Goal: Transaction & Acquisition: Obtain resource

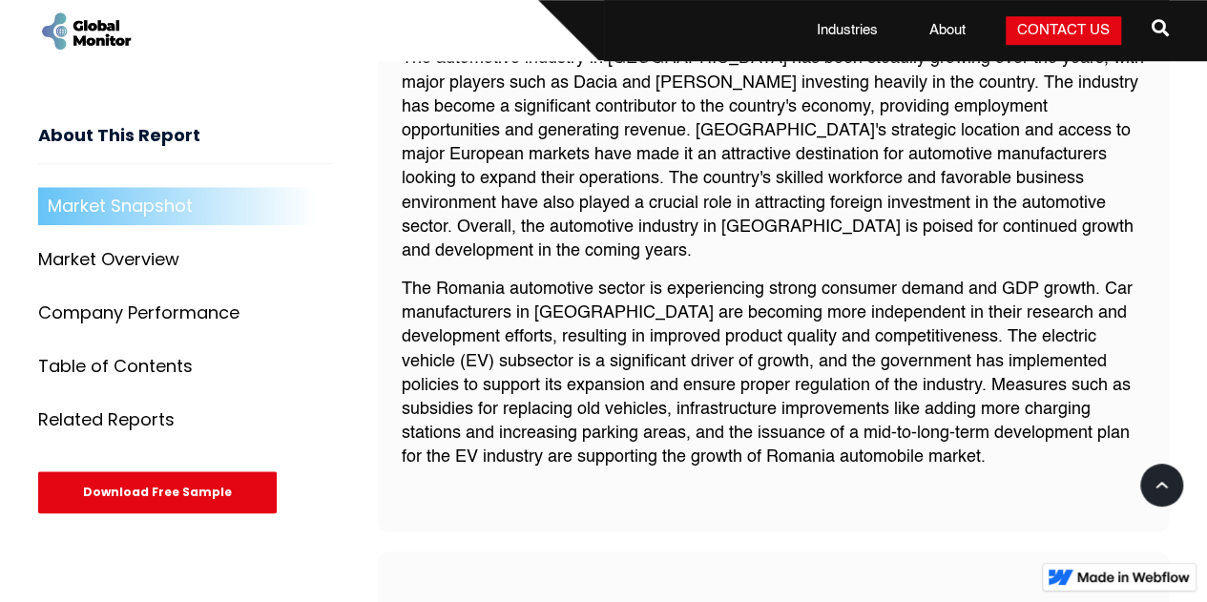
scroll to position [758, 0]
drag, startPoint x: 578, startPoint y: 255, endPoint x: 715, endPoint y: 259, distance: 137.4
click at [715, 277] on p "The Romania automotive sector is experiencing strong consumer demand and GDP gr…" at bounding box center [774, 373] width 744 height 193
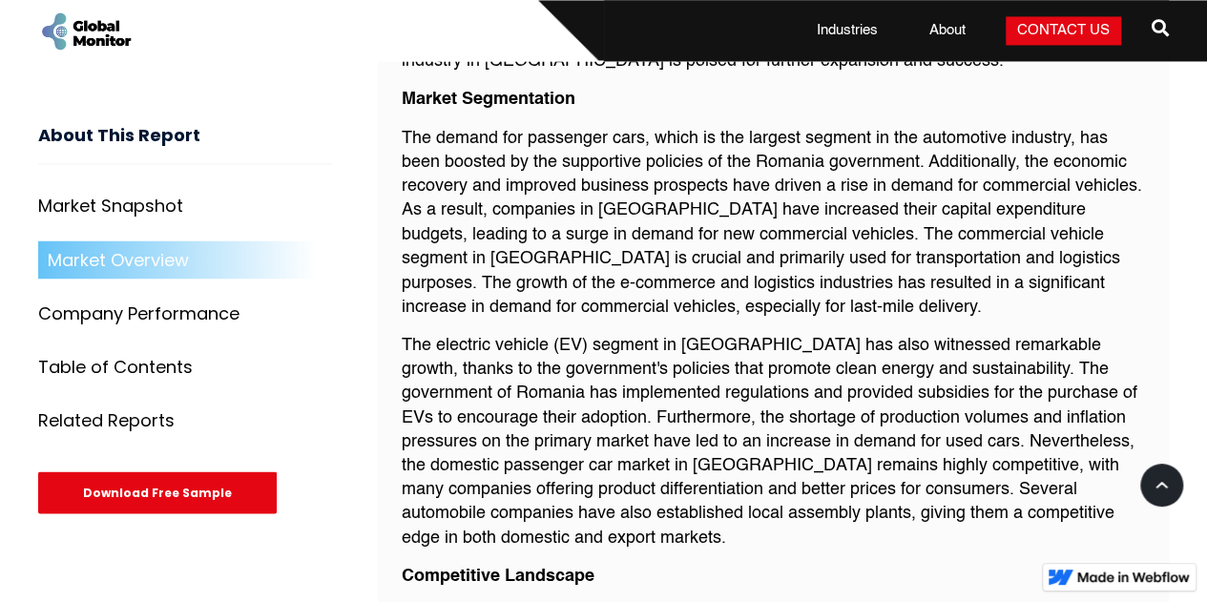
scroll to position [1617, 0]
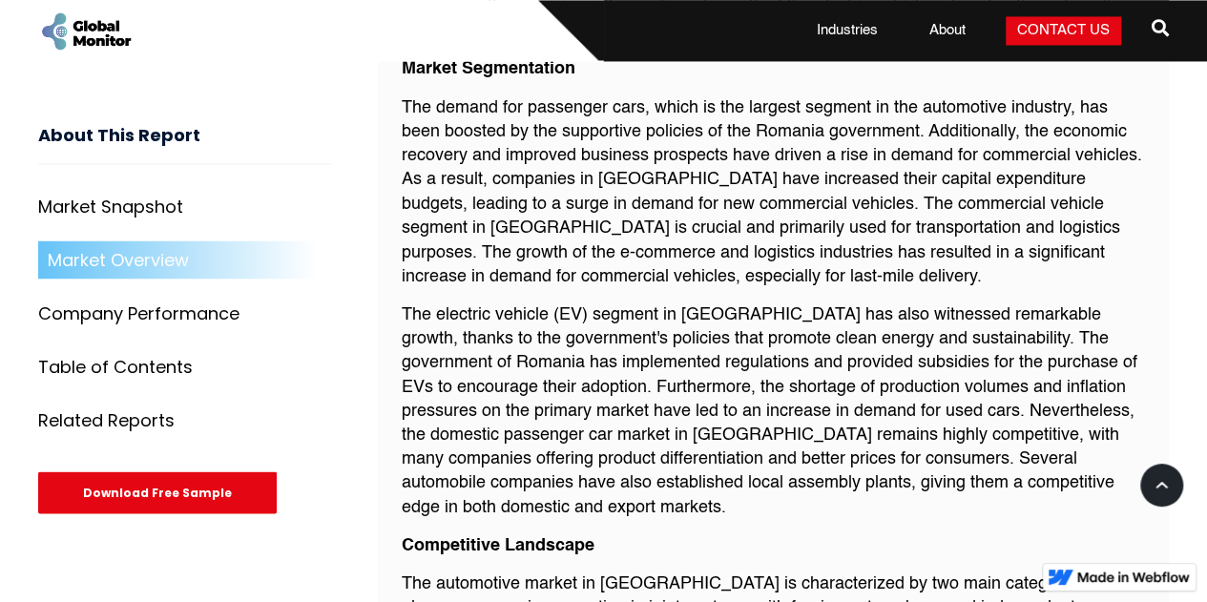
drag, startPoint x: 645, startPoint y: 283, endPoint x: 774, endPoint y: 283, distance: 129.7
click at [774, 302] on p "The electric vehicle (EV) segment in [GEOGRAPHIC_DATA] has also witnessed remar…" at bounding box center [774, 410] width 744 height 217
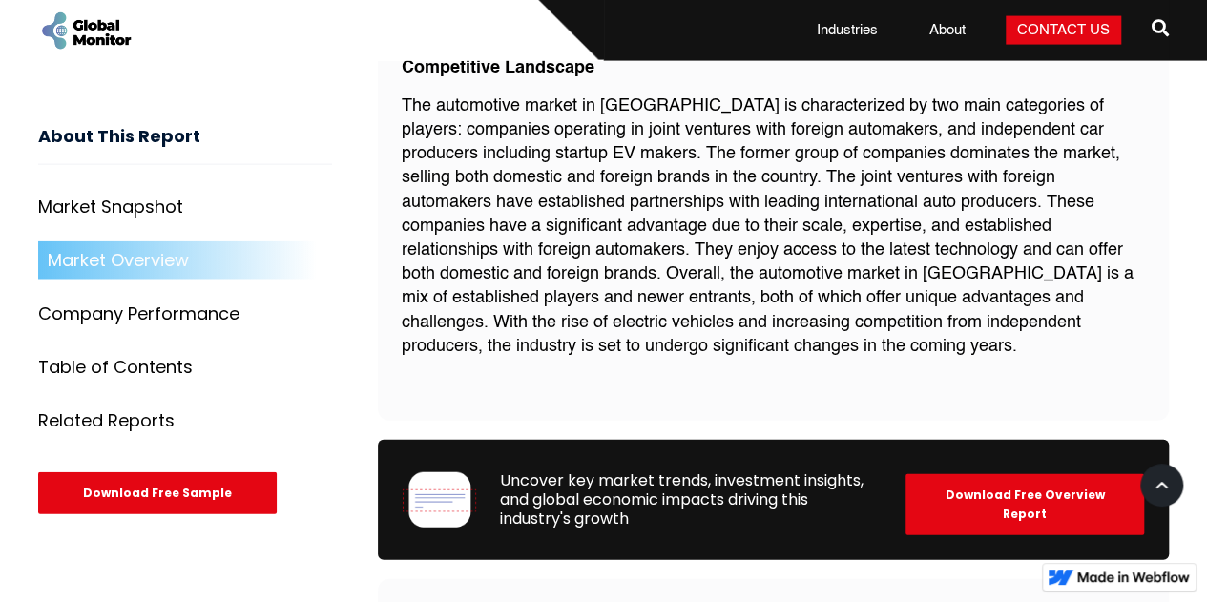
scroll to position [1998, 0]
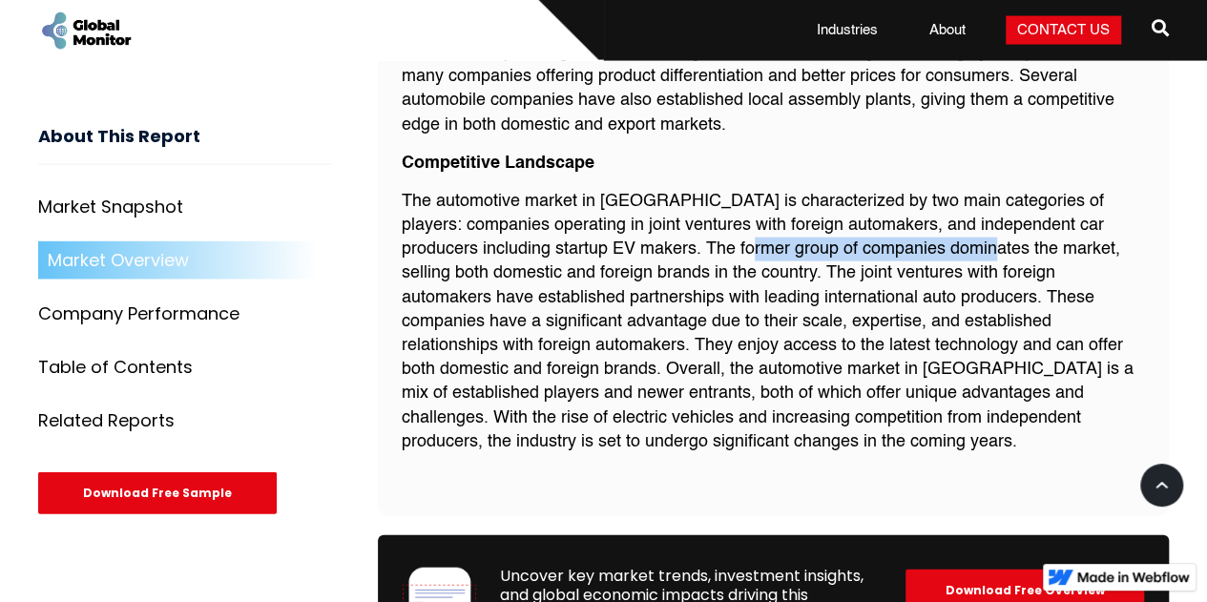
drag, startPoint x: 754, startPoint y: 216, endPoint x: 994, endPoint y: 224, distance: 240.5
click at [994, 224] on p "The automotive market in [GEOGRAPHIC_DATA] is characterized by two main categor…" at bounding box center [774, 322] width 744 height 264
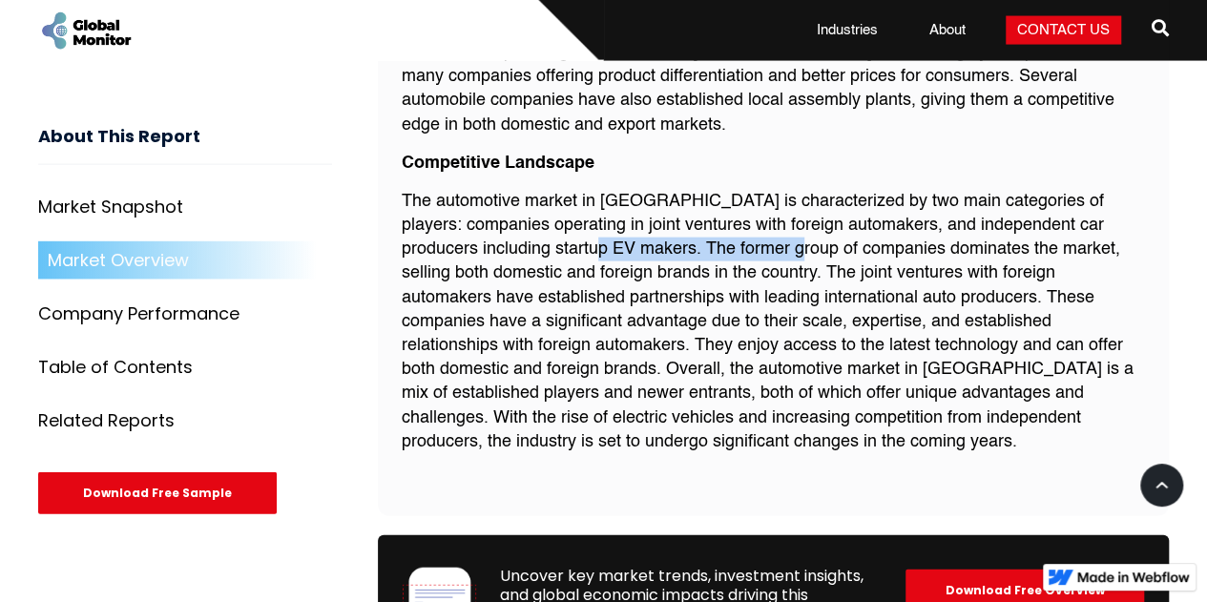
drag, startPoint x: 608, startPoint y: 217, endPoint x: 810, endPoint y: 217, distance: 202.2
click at [809, 217] on p "The automotive market in [GEOGRAPHIC_DATA] is characterized by two main categor…" at bounding box center [774, 322] width 744 height 264
click at [810, 217] on p "The automotive market in [GEOGRAPHIC_DATA] is characterized by two main categor…" at bounding box center [774, 322] width 744 height 264
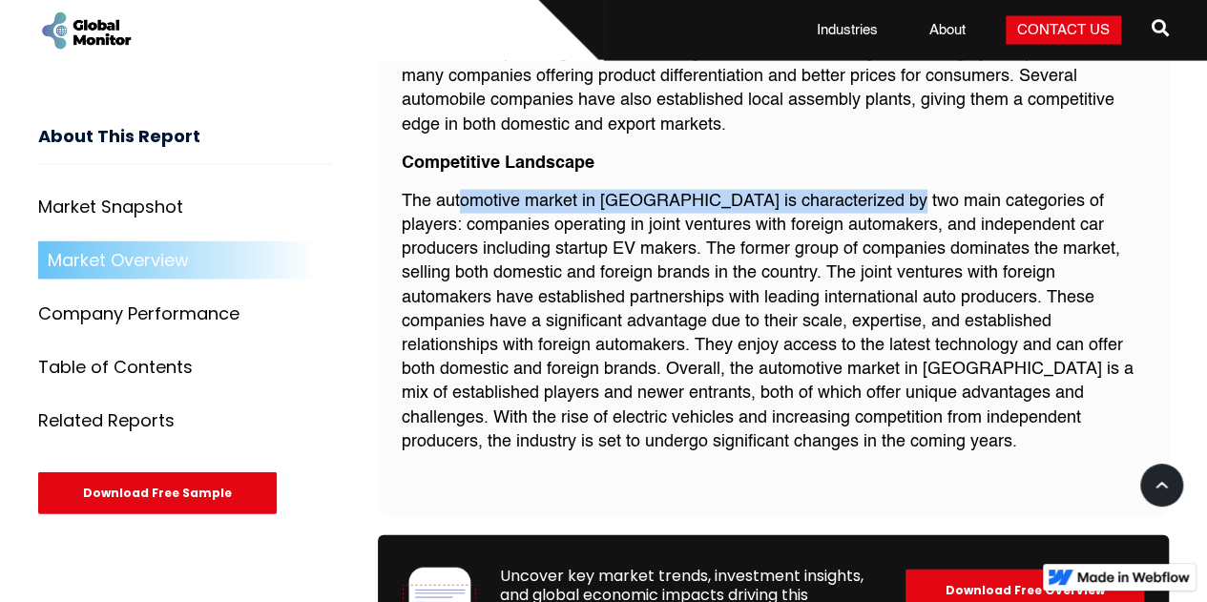
drag, startPoint x: 468, startPoint y: 175, endPoint x: 907, endPoint y: 176, distance: 438.8
click at [906, 190] on p "The automotive market in [GEOGRAPHIC_DATA] is characterized by two main categor…" at bounding box center [774, 322] width 744 height 264
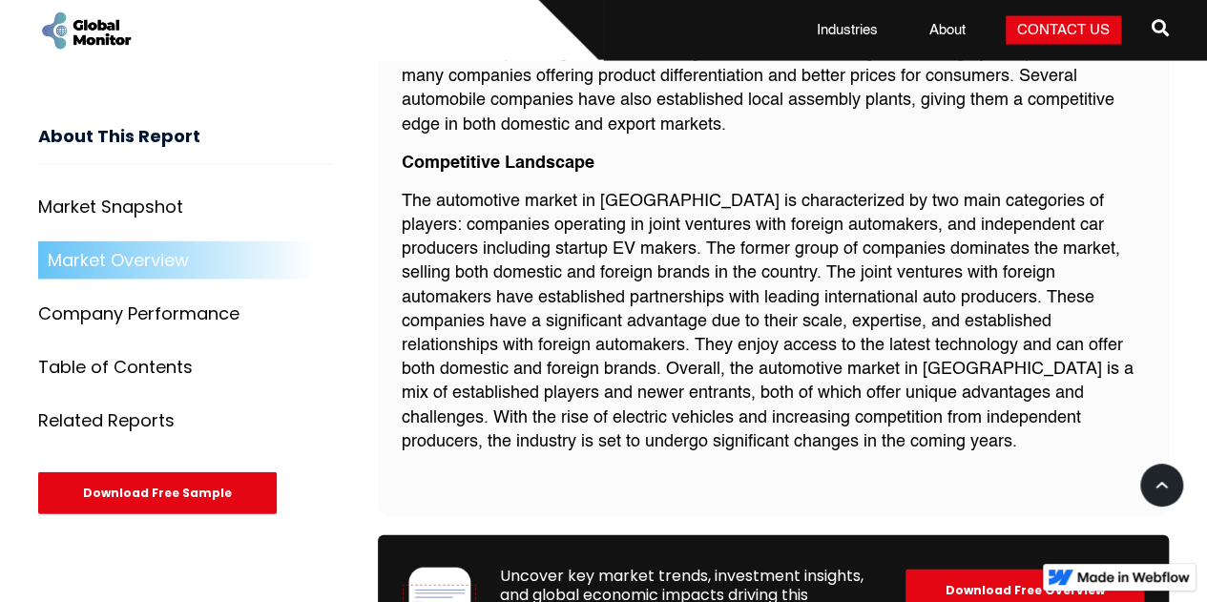
click at [910, 190] on p "The automotive market in [GEOGRAPHIC_DATA] is characterized by two main categor…" at bounding box center [774, 322] width 744 height 264
drag, startPoint x: 733, startPoint y: 192, endPoint x: 788, endPoint y: 192, distance: 54.4
click at [788, 192] on p "The automotive market in [GEOGRAPHIC_DATA] is characterized by two main categor…" at bounding box center [774, 322] width 744 height 264
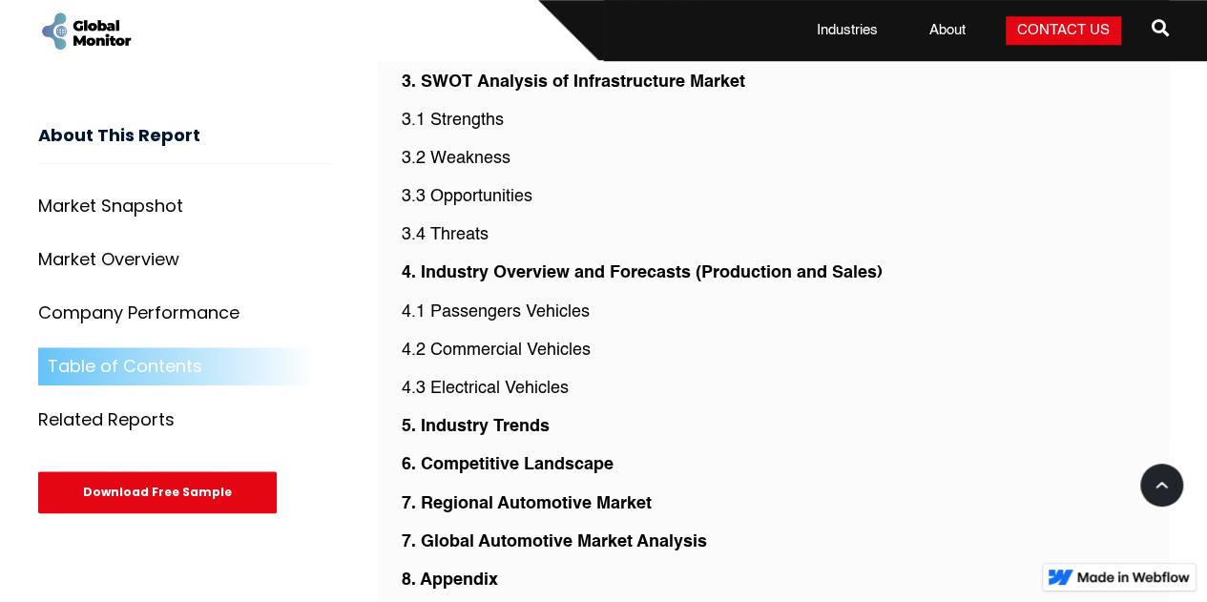
scroll to position [4860, 0]
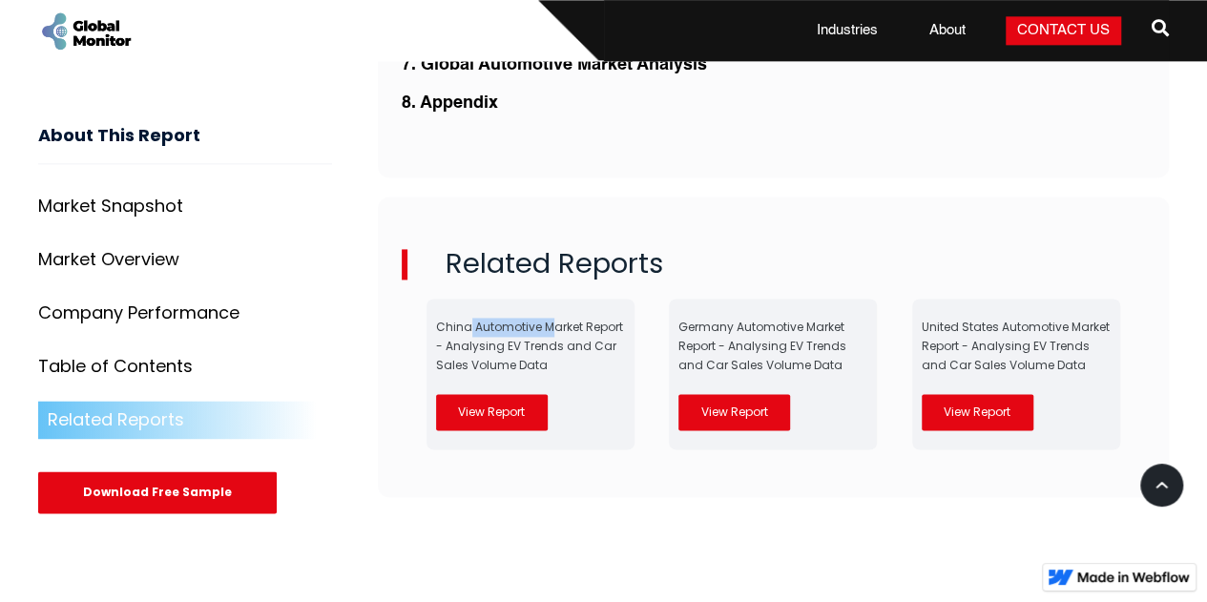
drag, startPoint x: 463, startPoint y: 279, endPoint x: 541, endPoint y: 279, distance: 78.2
click at [541, 318] on div "China Automotive Market Report - Analysing EV Trends and Car Sales Volume Data" at bounding box center [530, 356] width 189 height 76
click at [715, 249] on h2 "Related Reports" at bounding box center [774, 264] width 744 height 31
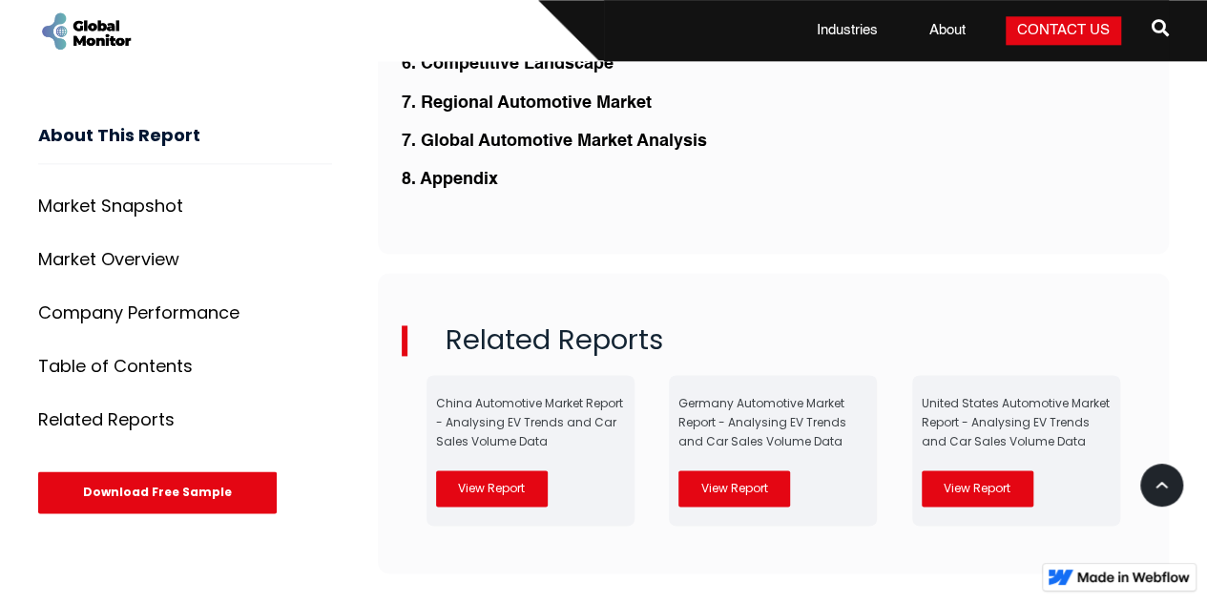
scroll to position [4669, 0]
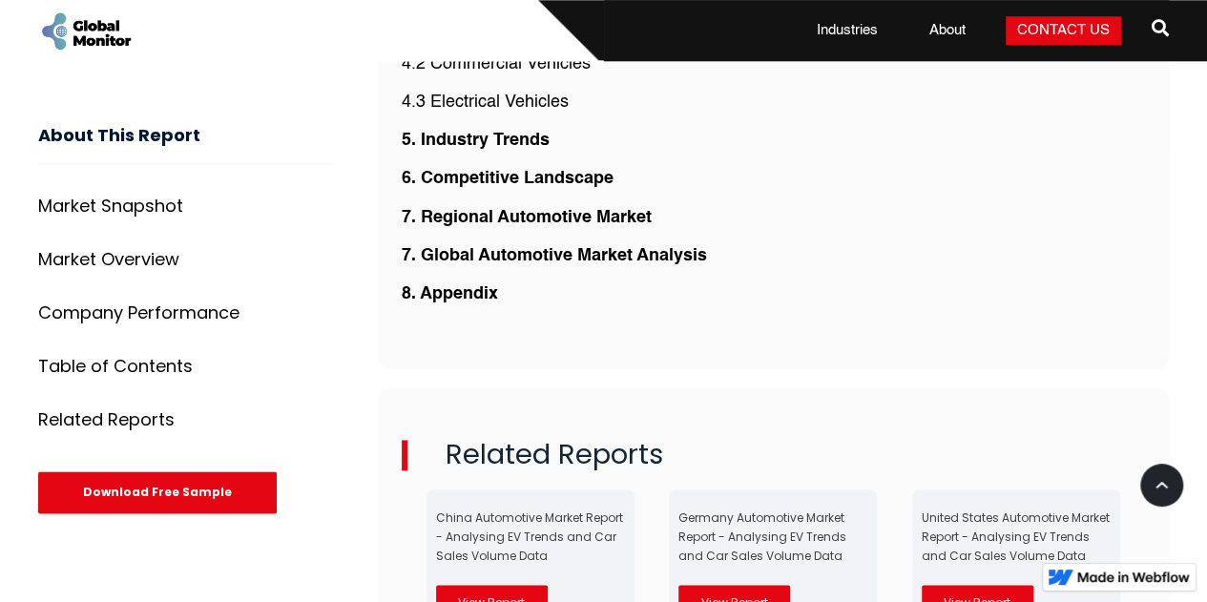
click at [738, 282] on p "8. Appendix" at bounding box center [774, 294] width 744 height 24
click at [135, 489] on div "Download Free Sample" at bounding box center [157, 493] width 238 height 42
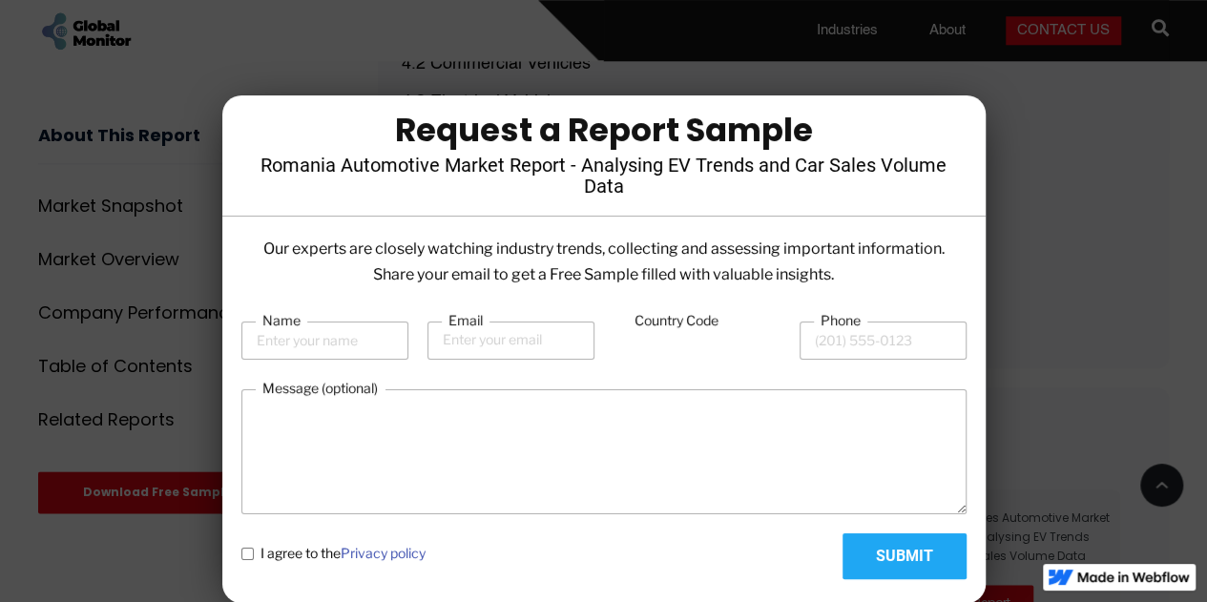
click at [1200, 237] on div at bounding box center [603, 301] width 1207 height 602
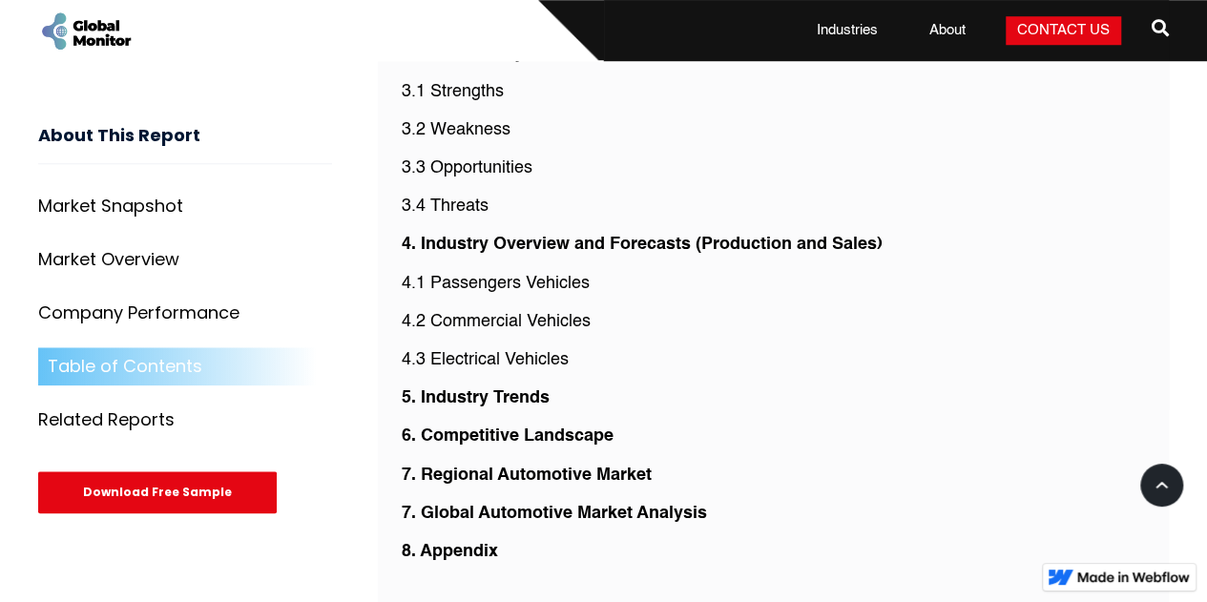
scroll to position [4383, 0]
